Goal: Task Accomplishment & Management: Use online tool/utility

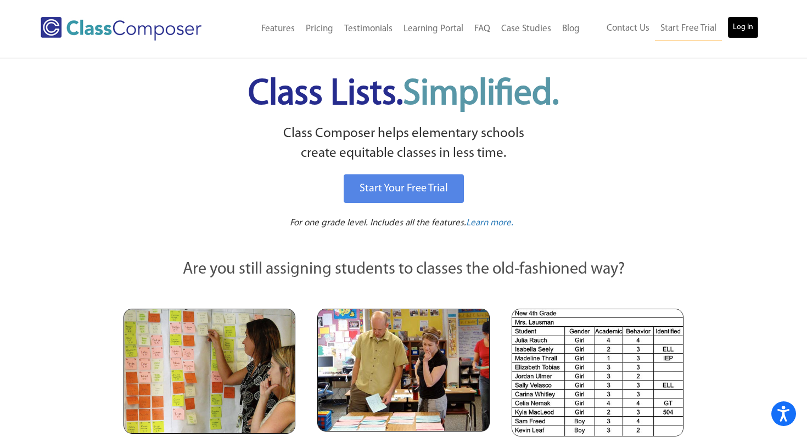
click at [743, 29] on link "Log In" at bounding box center [742, 27] width 31 height 22
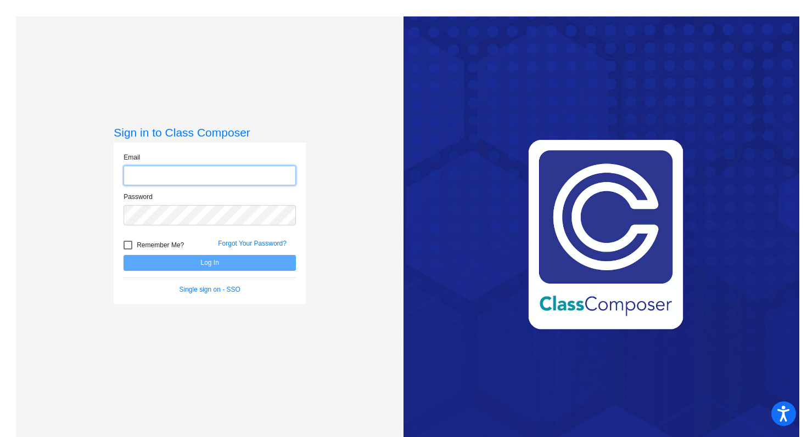
type input "[PERSON_NAME][EMAIL_ADDRESS][PERSON_NAME][DOMAIN_NAME]"
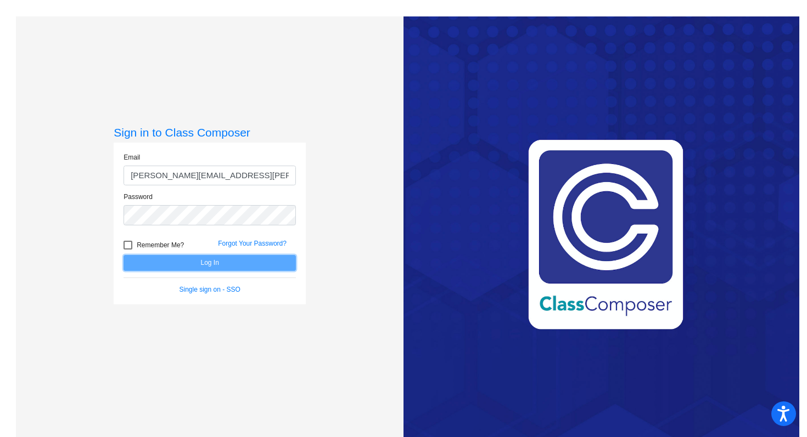
click at [201, 265] on button "Log In" at bounding box center [209, 263] width 172 height 16
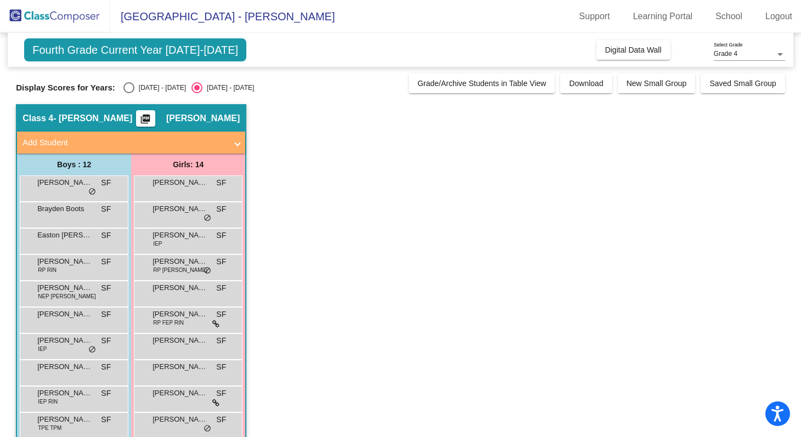
click at [126, 92] on div "Select an option" at bounding box center [128, 87] width 11 height 11
click at [128, 93] on input "[DATE] - [DATE]" at bounding box center [128, 93] width 1 height 1
radio input "true"
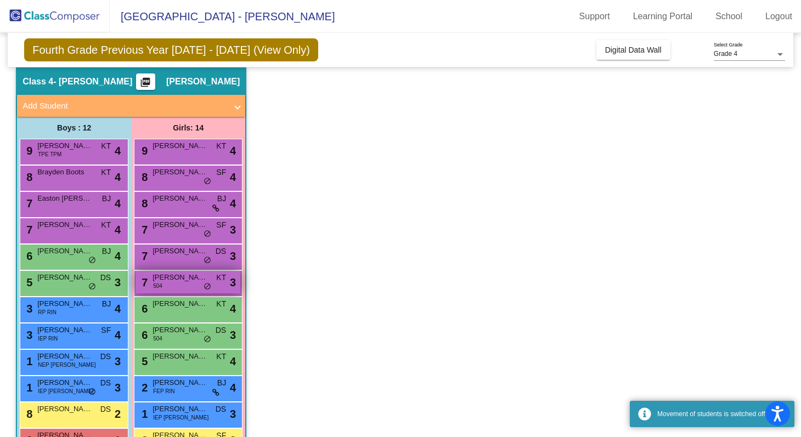
scroll to position [125, 0]
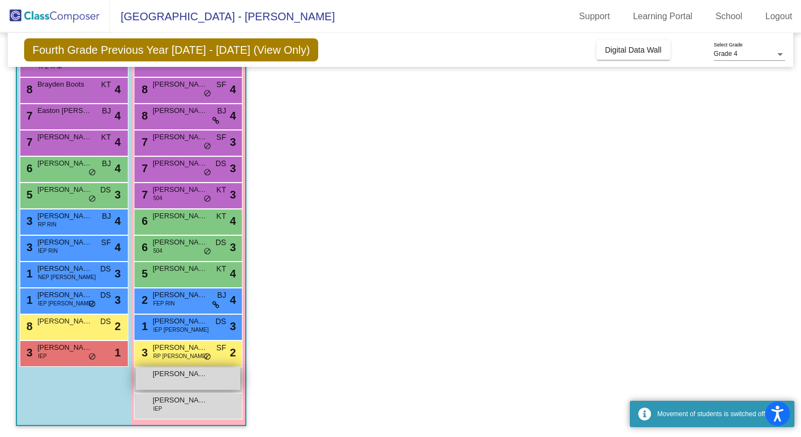
click at [173, 383] on div "Aria English lock do_not_disturb_alt" at bounding box center [188, 379] width 105 height 23
